Goal: Information Seeking & Learning: Learn about a topic

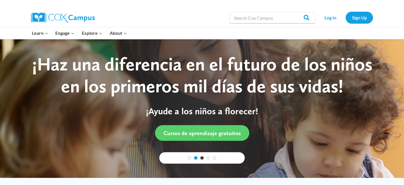
click at [195, 158] on link "2" at bounding box center [195, 157] width 3 height 3
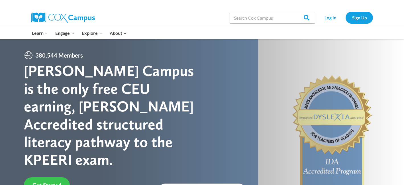
click at [59, 181] on span "Get Started" at bounding box center [46, 184] width 29 height 7
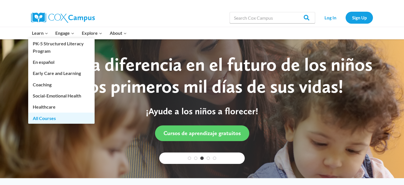
click at [45, 118] on link "All Courses" at bounding box center [61, 117] width 66 height 11
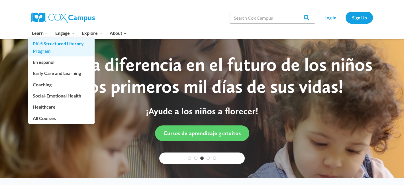
click at [42, 43] on link "PK-5 Structured Literacy Program" at bounding box center [61, 47] width 66 height 18
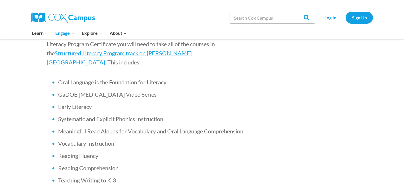
scroll to position [400, 0]
